Goal: Find specific page/section: Find specific page/section

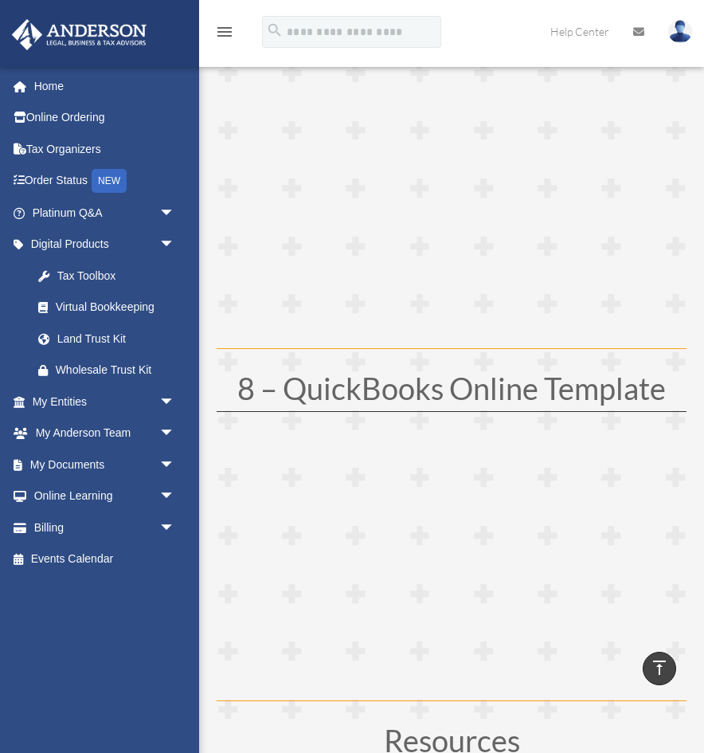
scroll to position [2213, 0]
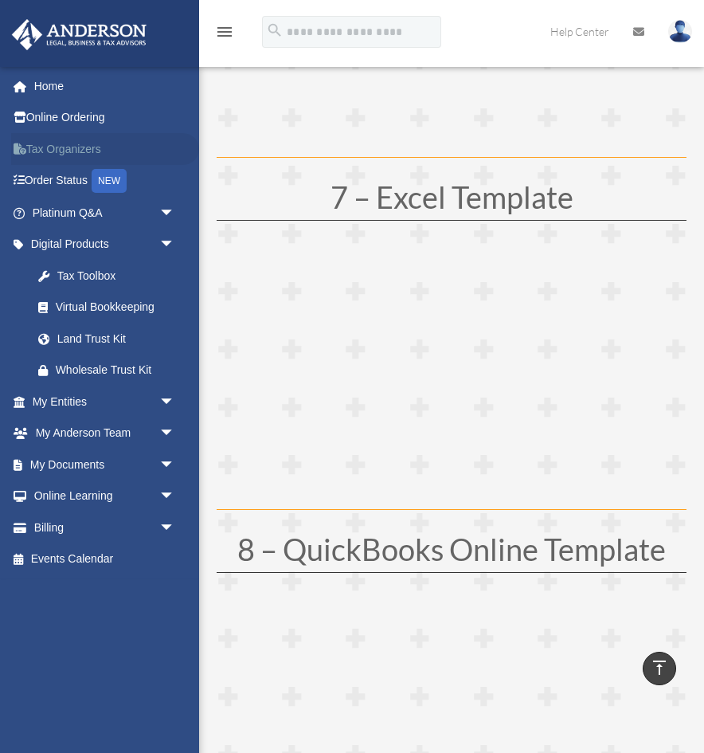
click at [79, 151] on link "Tax Organizers" at bounding box center [105, 149] width 188 height 32
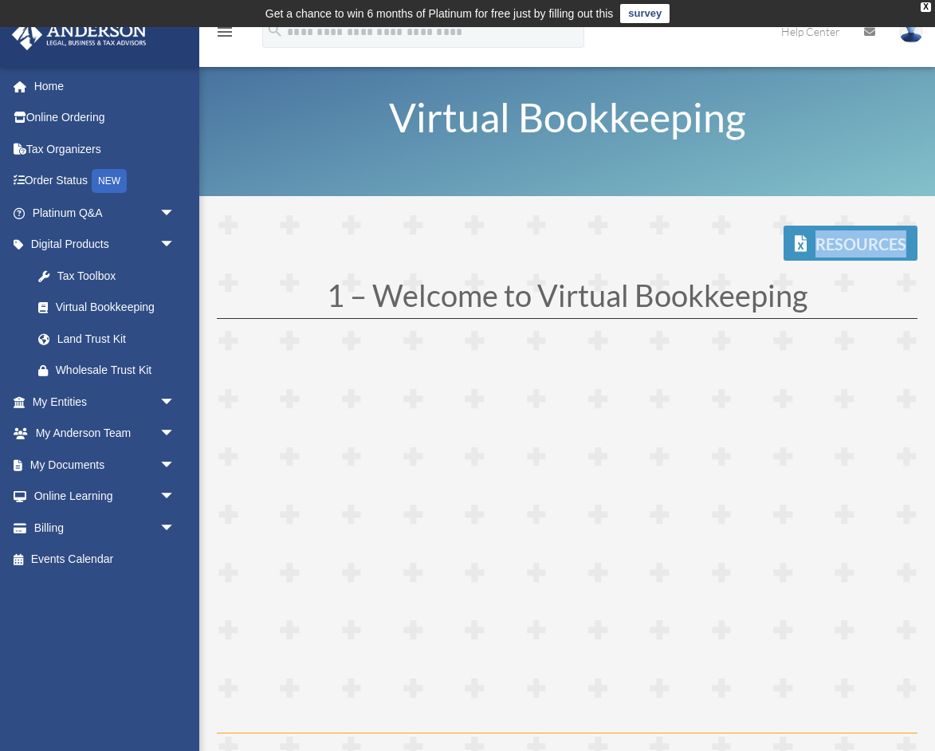
click at [863, 236] on link "Resources" at bounding box center [850, 242] width 134 height 35
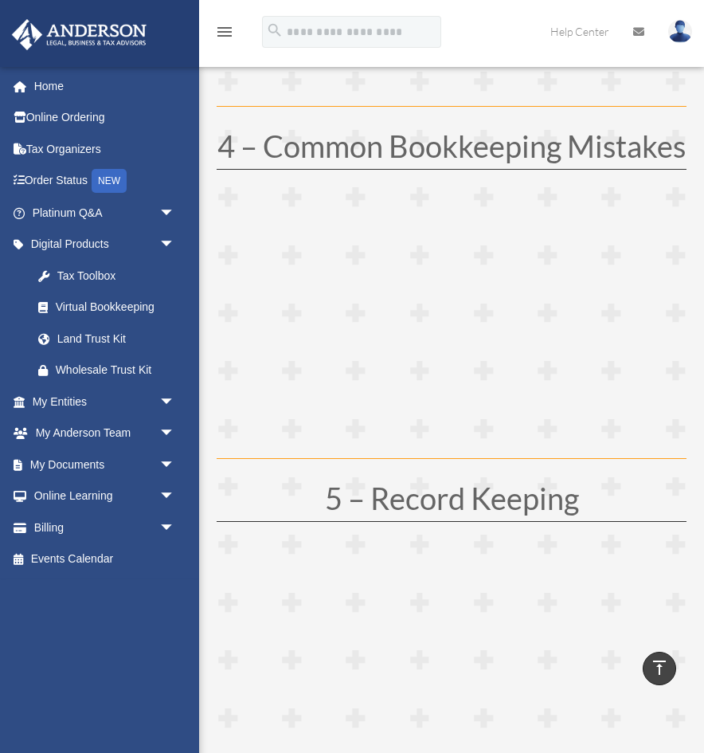
scroll to position [1236, 0]
